Goal: Navigation & Orientation: Go to known website

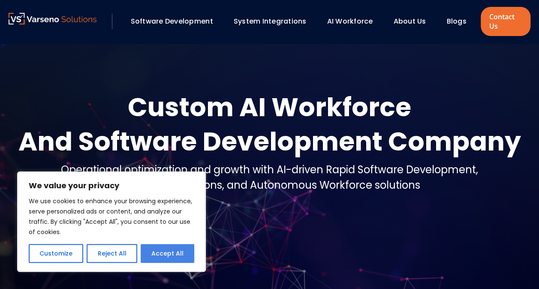
click at [177, 251] on button "Accept All" at bounding box center [168, 253] width 54 height 19
checkbox input "true"
